Goal: Navigation & Orientation: Find specific page/section

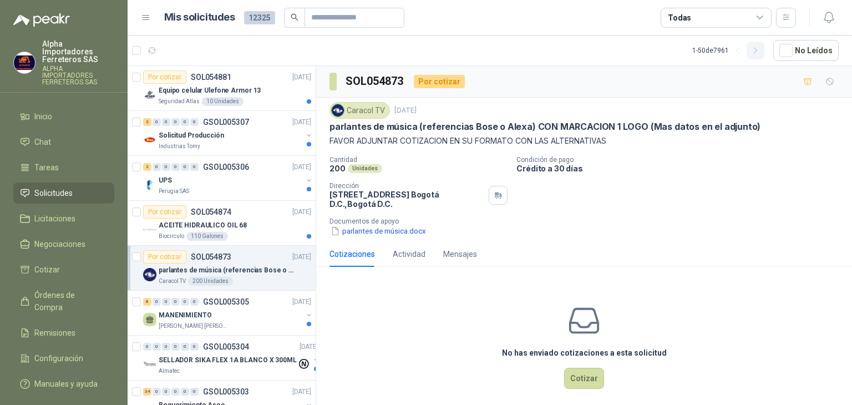
scroll to position [277, 0]
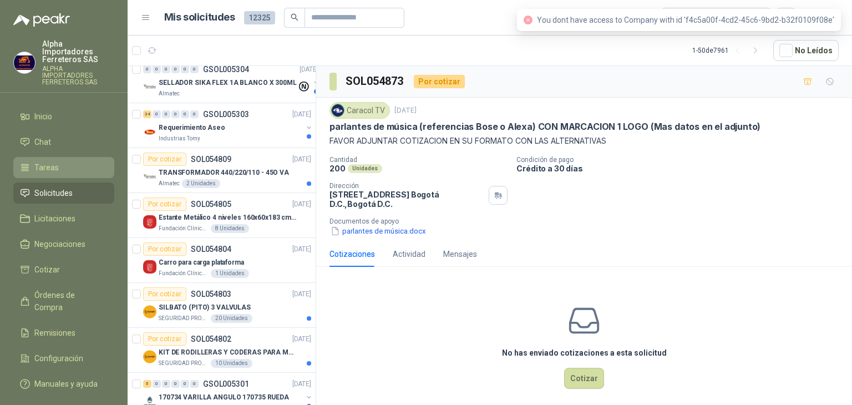
click at [47, 161] on span "Tareas" at bounding box center [46, 167] width 24 height 12
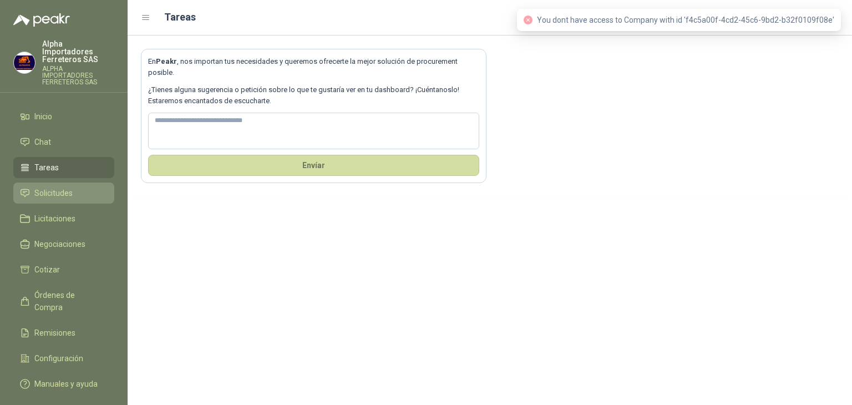
click at [52, 187] on span "Solicitudes" at bounding box center [53, 193] width 38 height 12
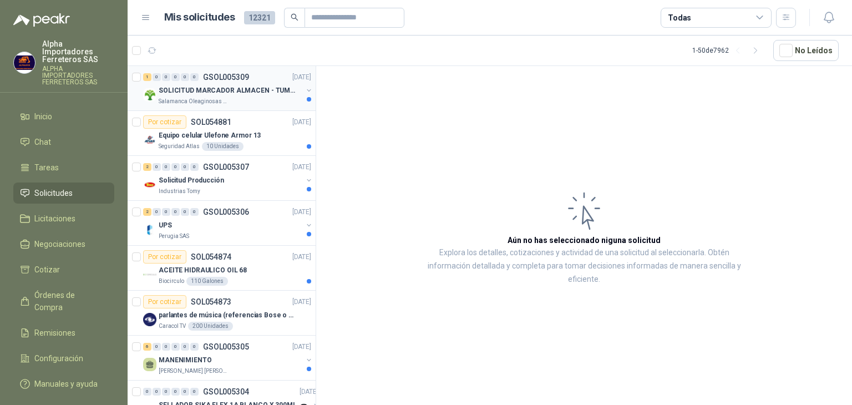
click at [258, 104] on div "Salamanca Oleaginosas SAS" at bounding box center [231, 101] width 144 height 9
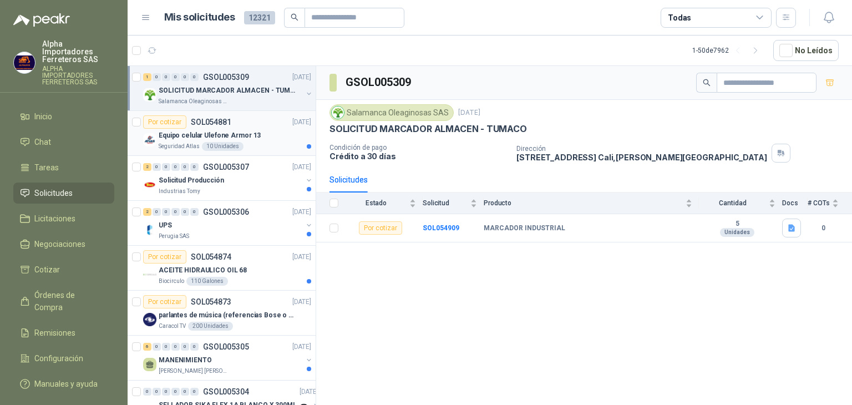
click at [254, 142] on div "Seguridad Atlas 10 Unidades" at bounding box center [235, 146] width 153 height 9
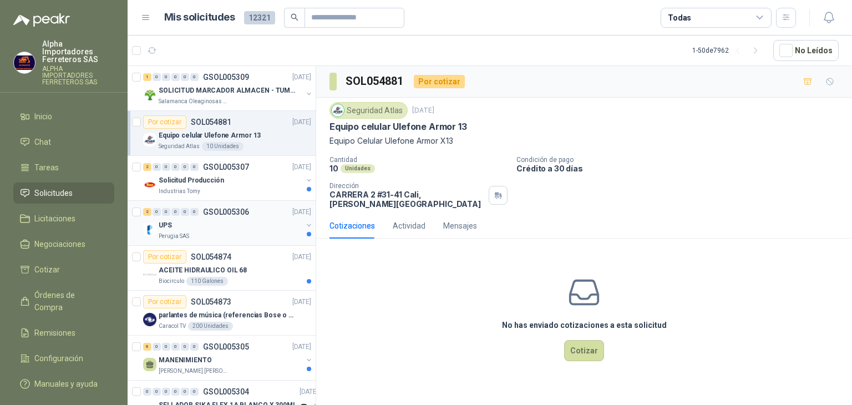
scroll to position [55, 0]
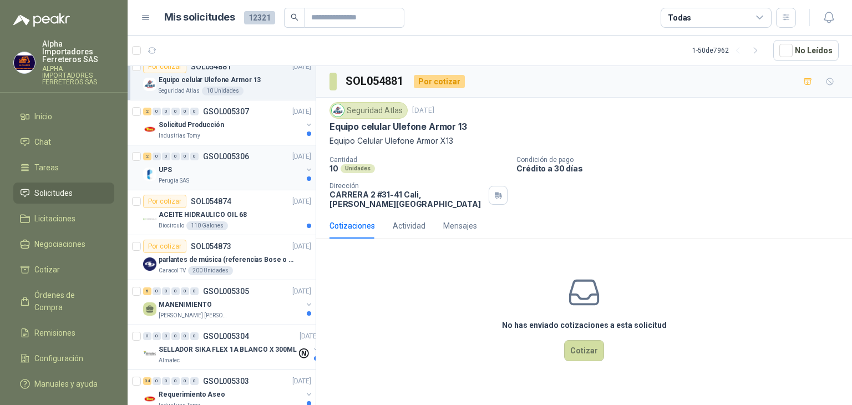
click at [249, 179] on div "Perugia SAS" at bounding box center [231, 180] width 144 height 9
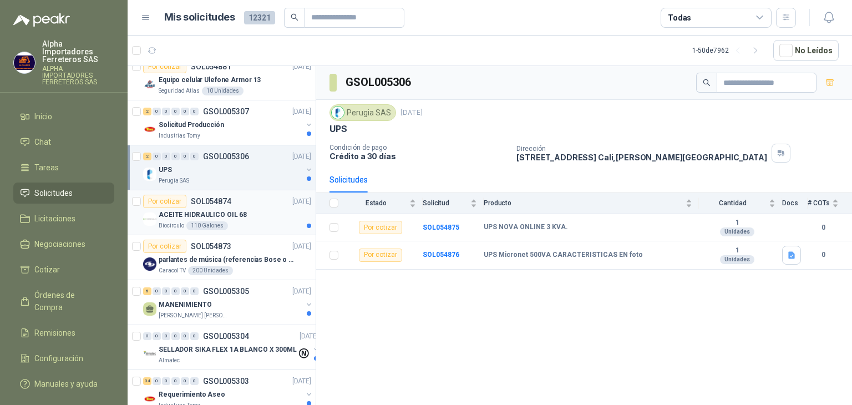
click at [261, 212] on div "ACEITE HIDRAULICO OIL 68" at bounding box center [235, 214] width 153 height 13
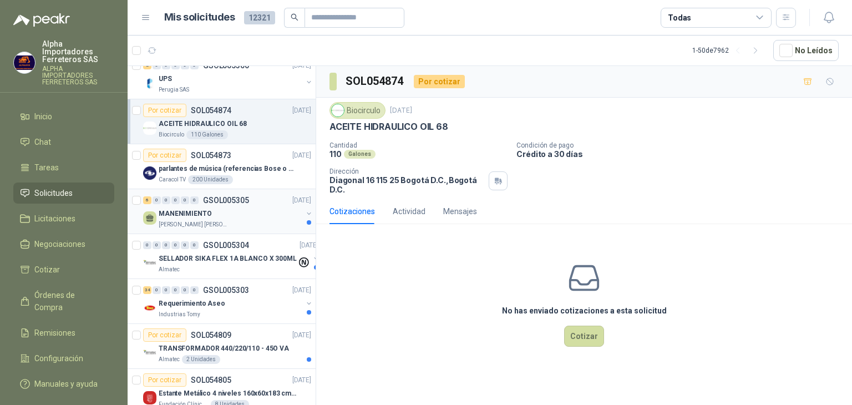
scroll to position [166, 0]
